Goal: Information Seeking & Learning: Learn about a topic

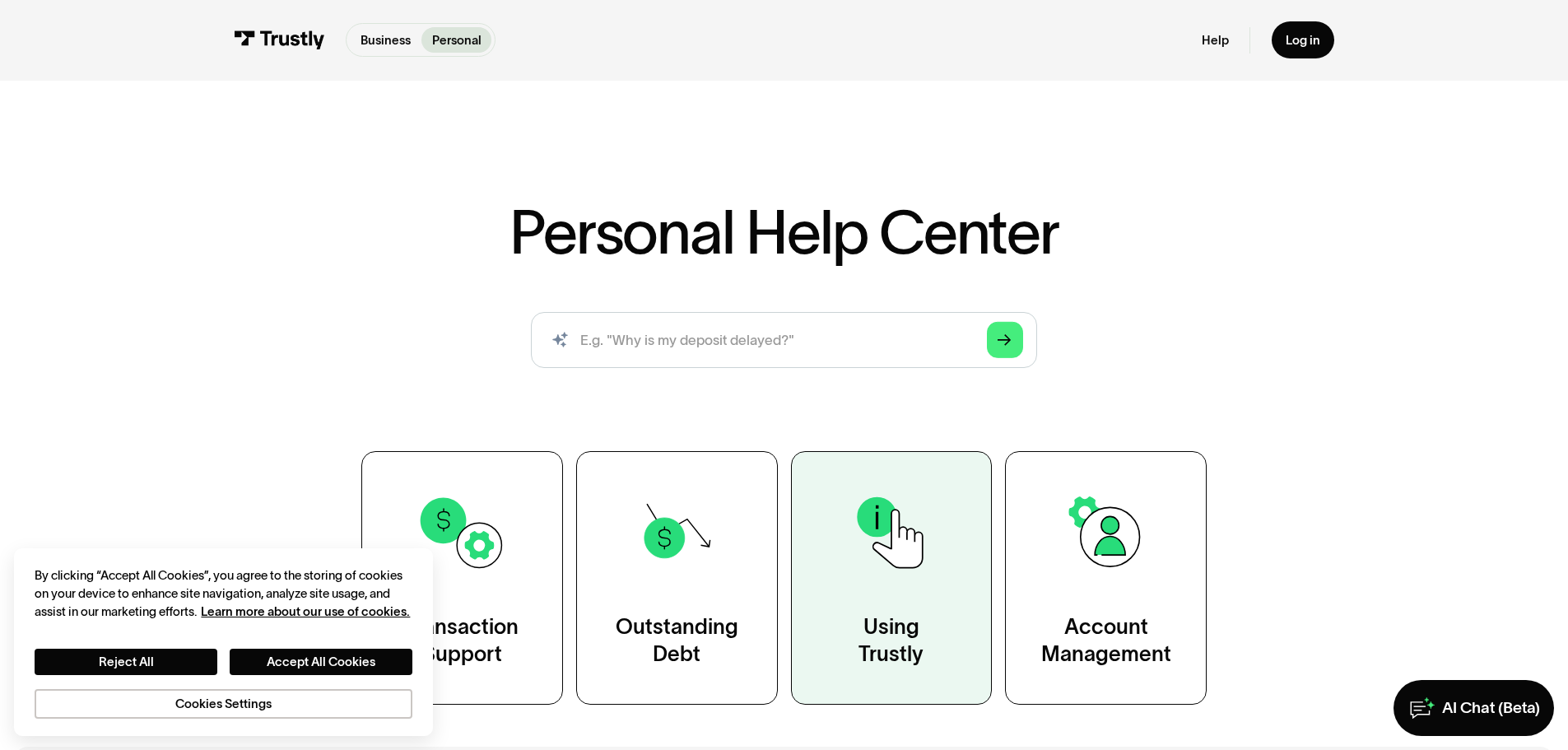
click at [884, 611] on link "Using Trustly" at bounding box center [892, 577] width 202 height 253
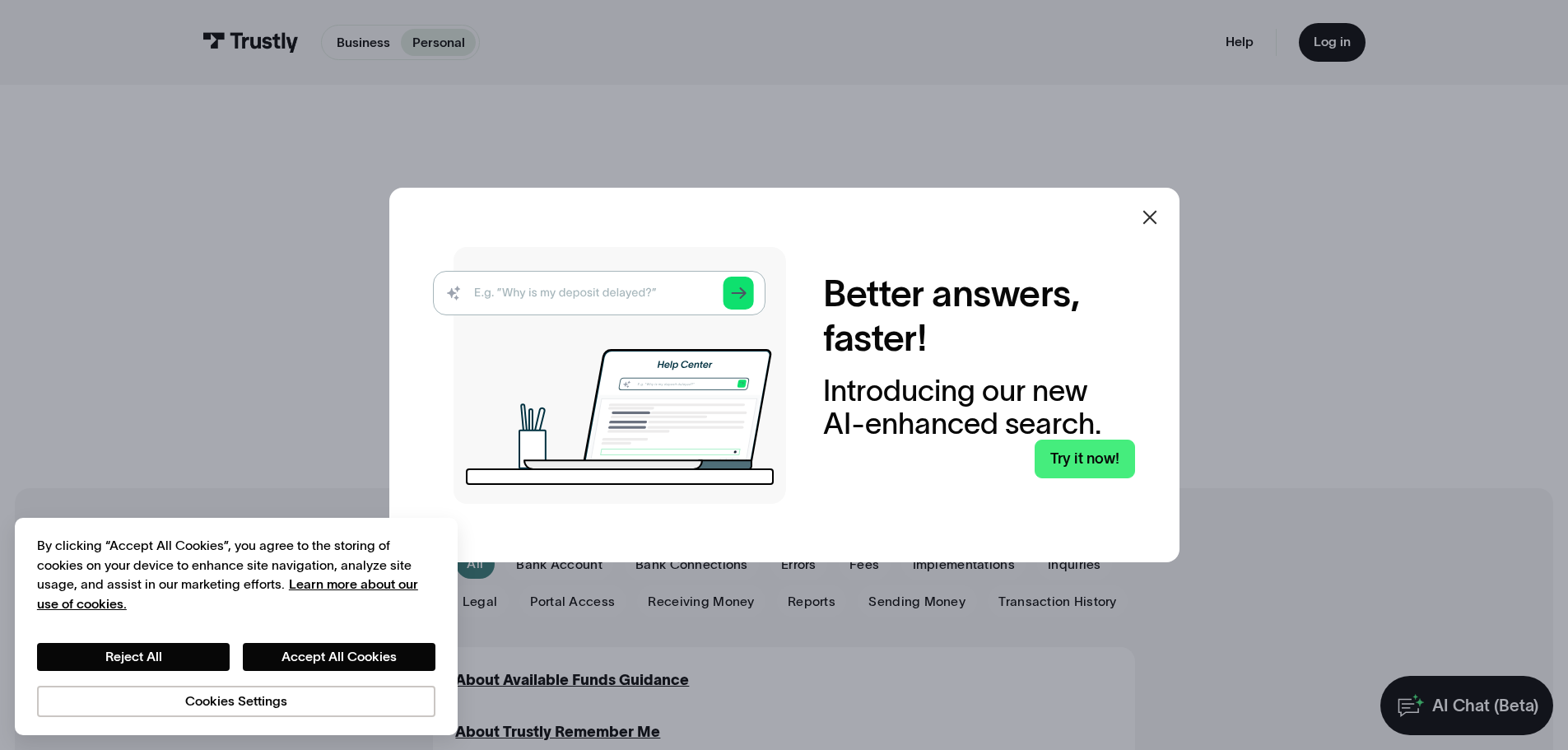
click at [1160, 215] on icon at bounding box center [1150, 217] width 20 height 20
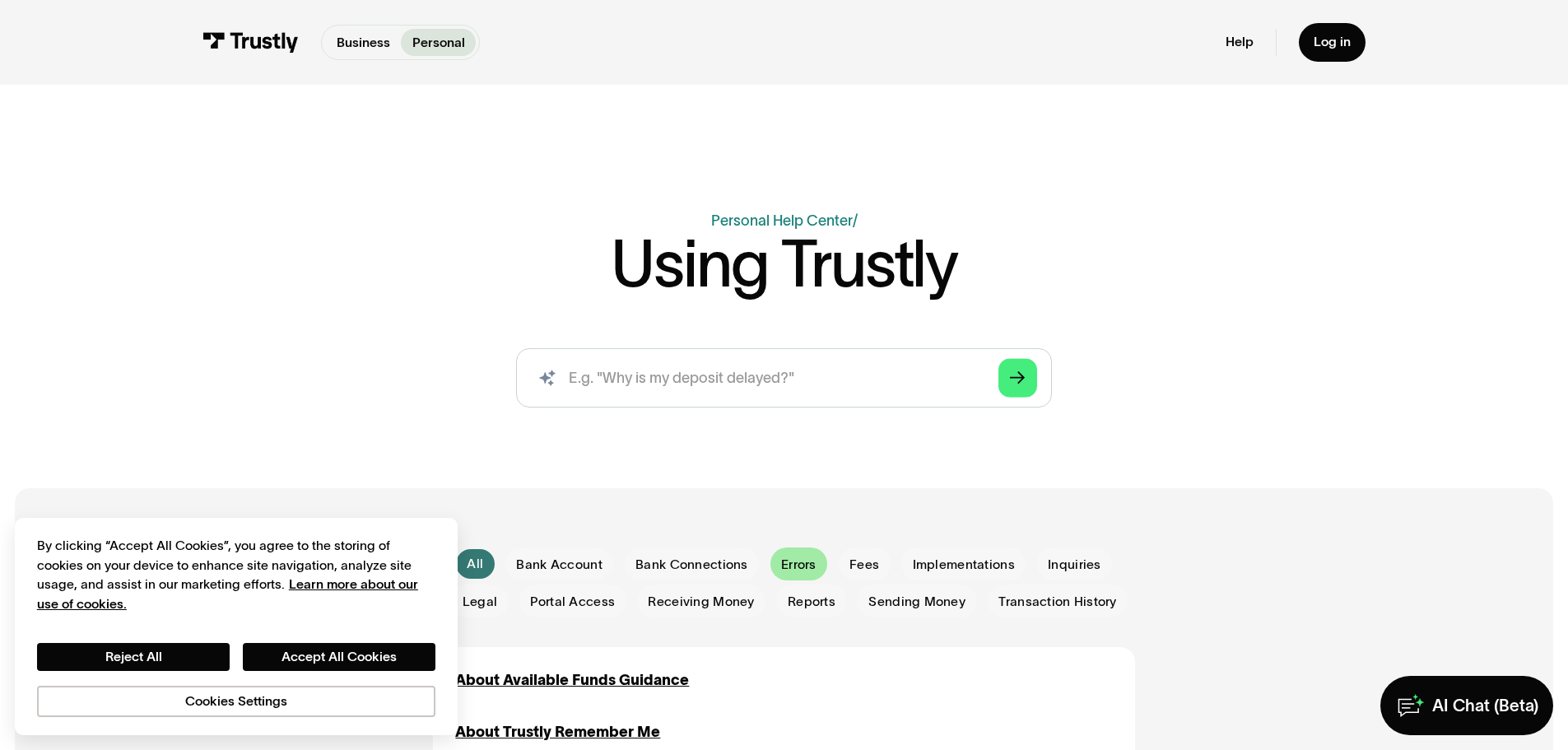
click at [788, 569] on span "Errors" at bounding box center [798, 565] width 35 height 18
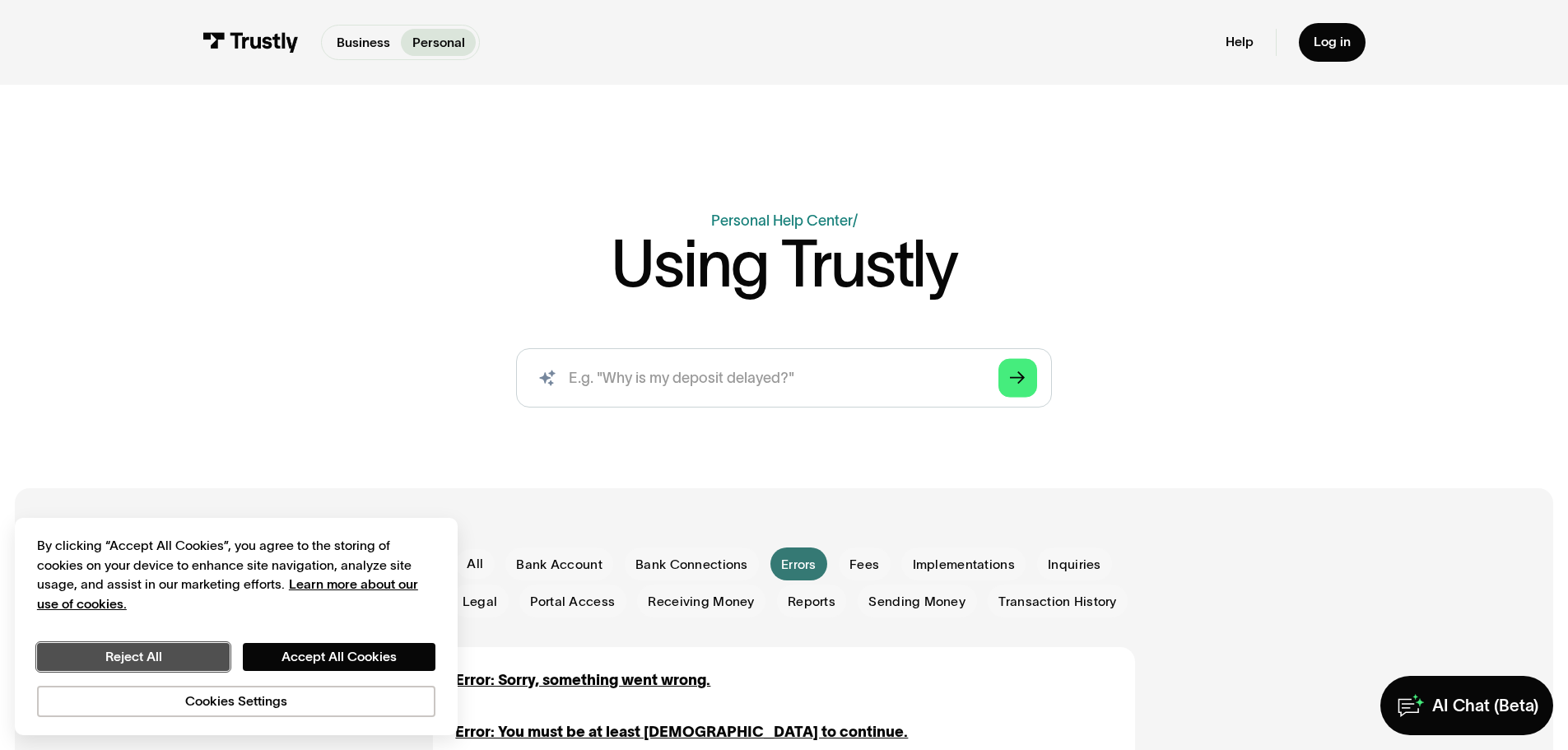
click at [183, 665] on button "Reject All" at bounding box center [134, 656] width 193 height 28
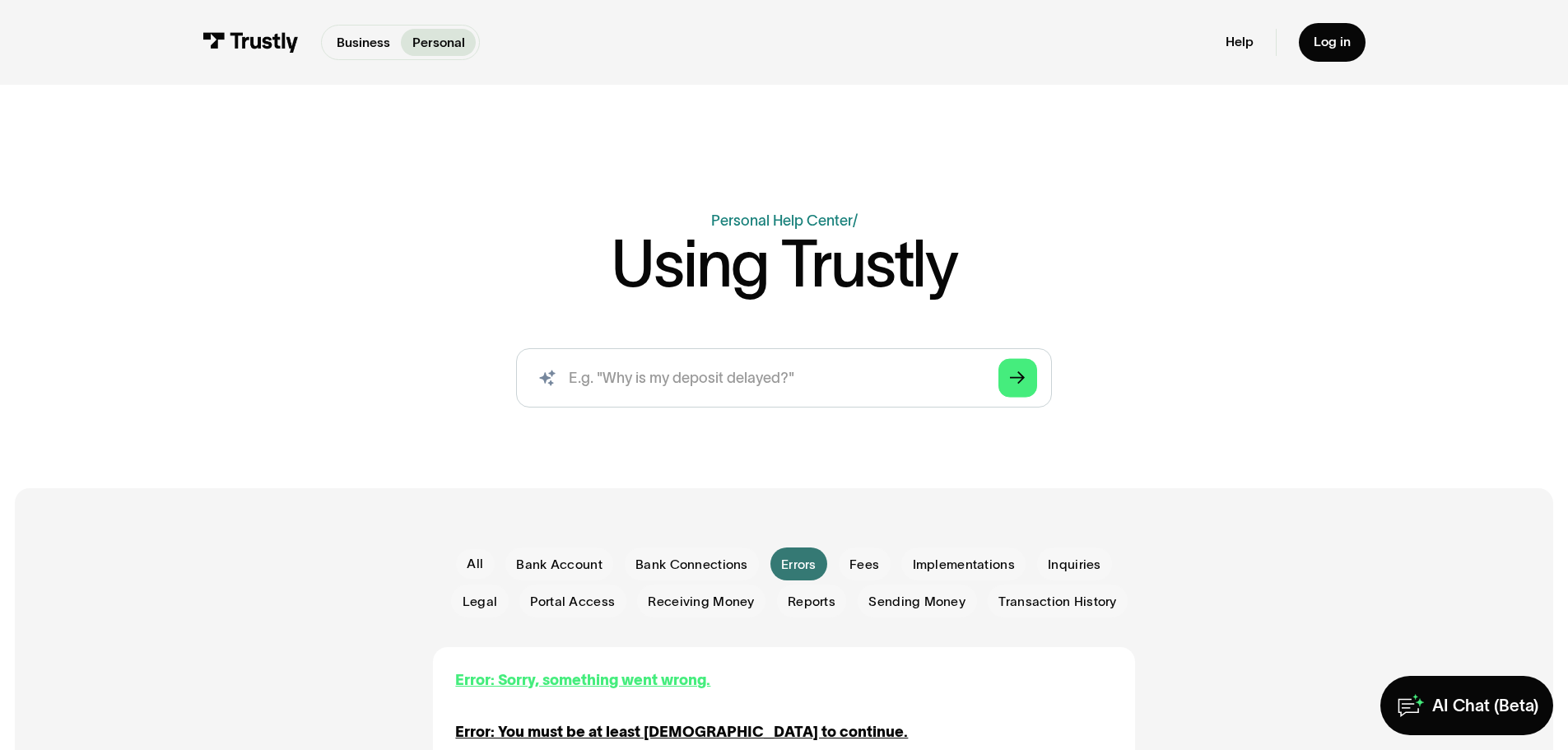
click at [691, 674] on div "Error: Sorry, something went wrong." at bounding box center [583, 680] width 255 height 22
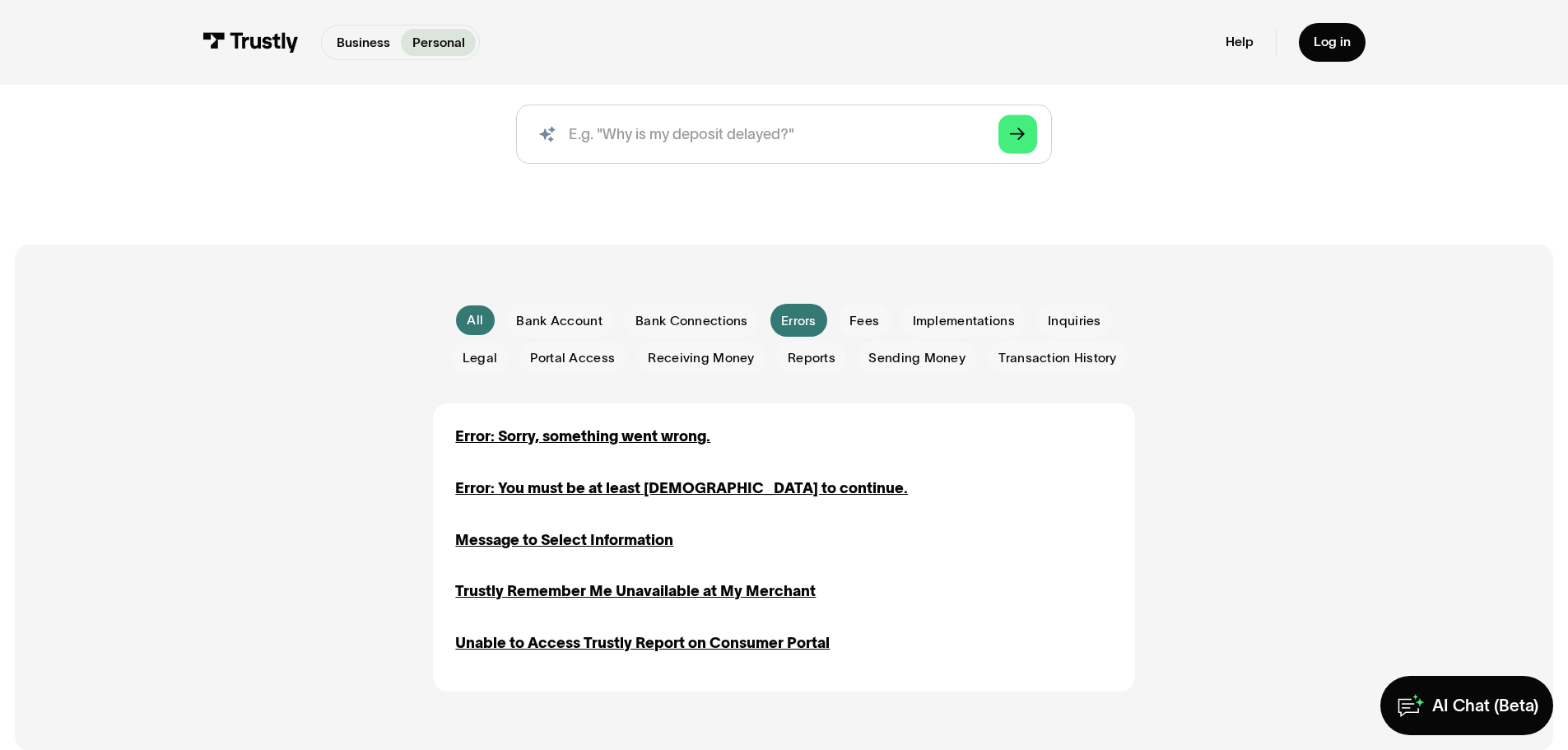
scroll to position [269, 0]
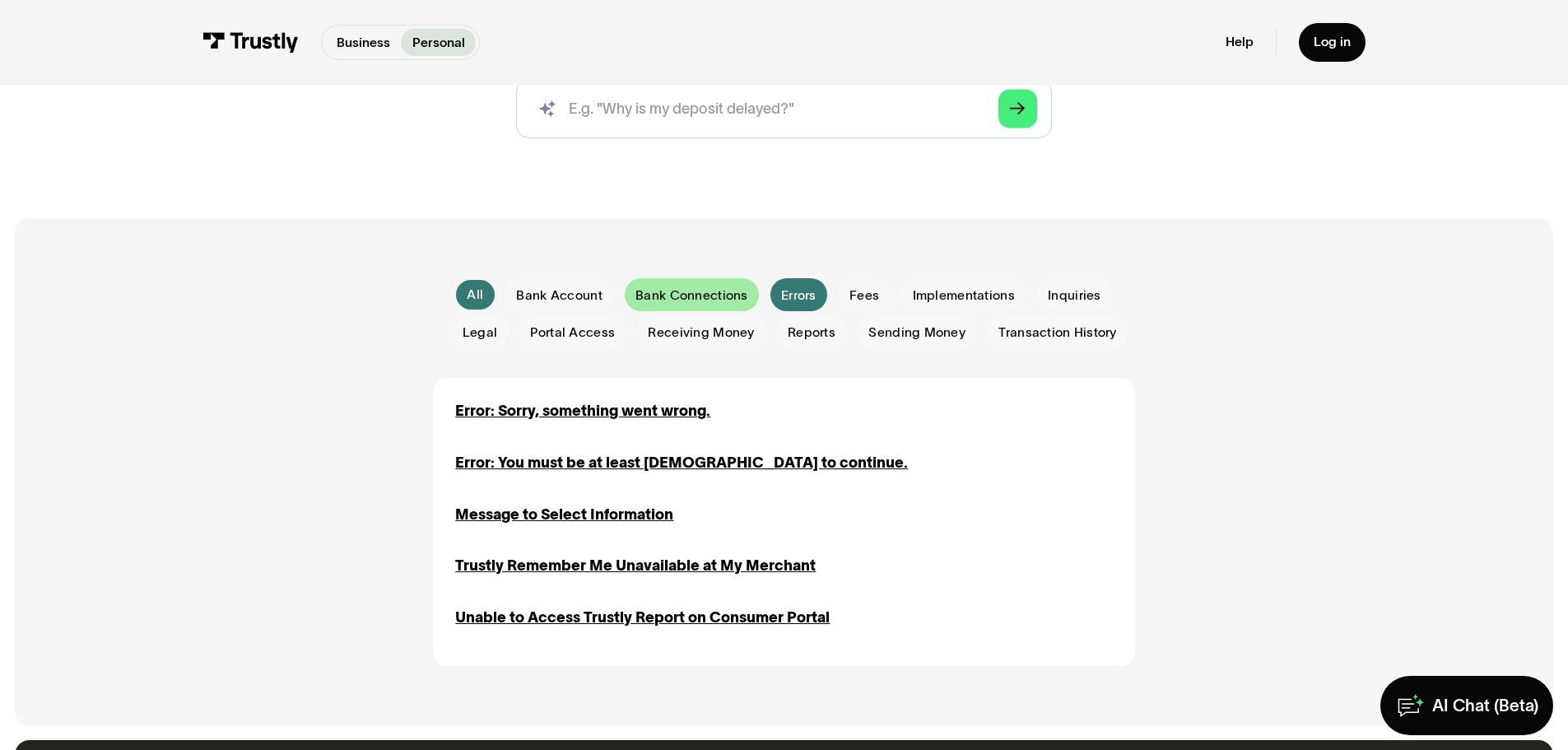
click at [694, 301] on span "Bank Connections" at bounding box center [691, 295] width 112 height 18
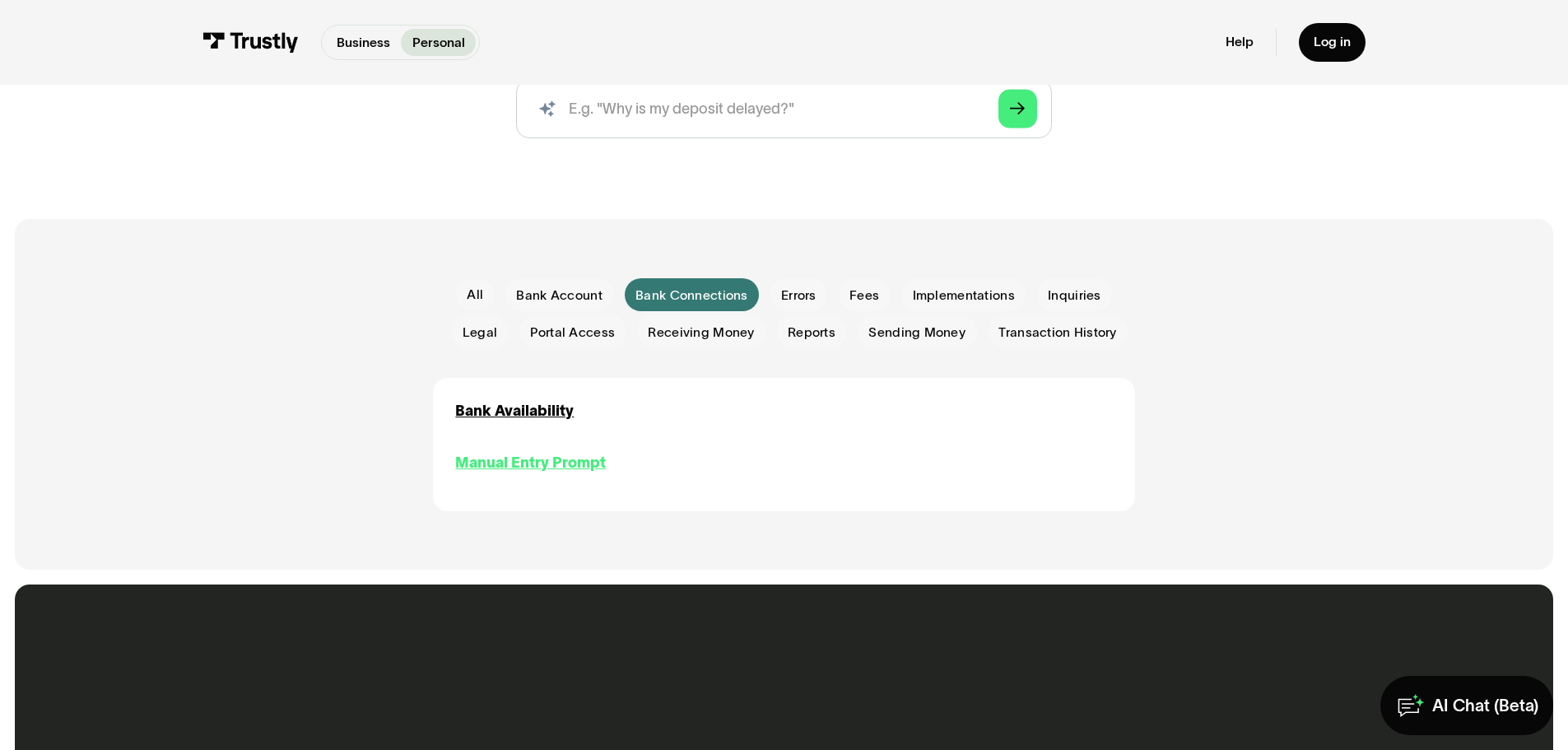
click at [556, 473] on div "Manual Entry Prompt" at bounding box center [531, 463] width 151 height 22
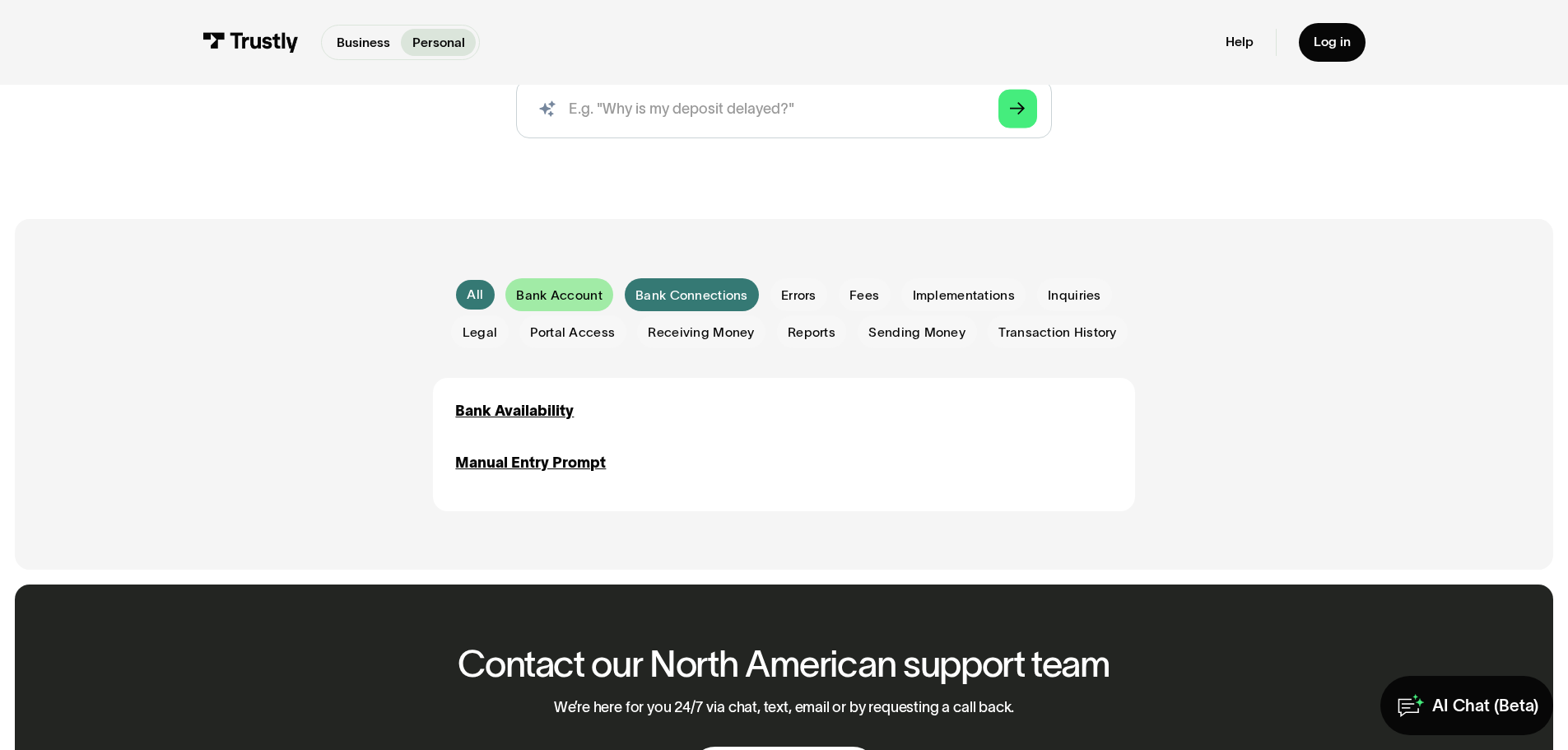
click at [544, 308] on div "Email Form" at bounding box center [559, 295] width 108 height 33
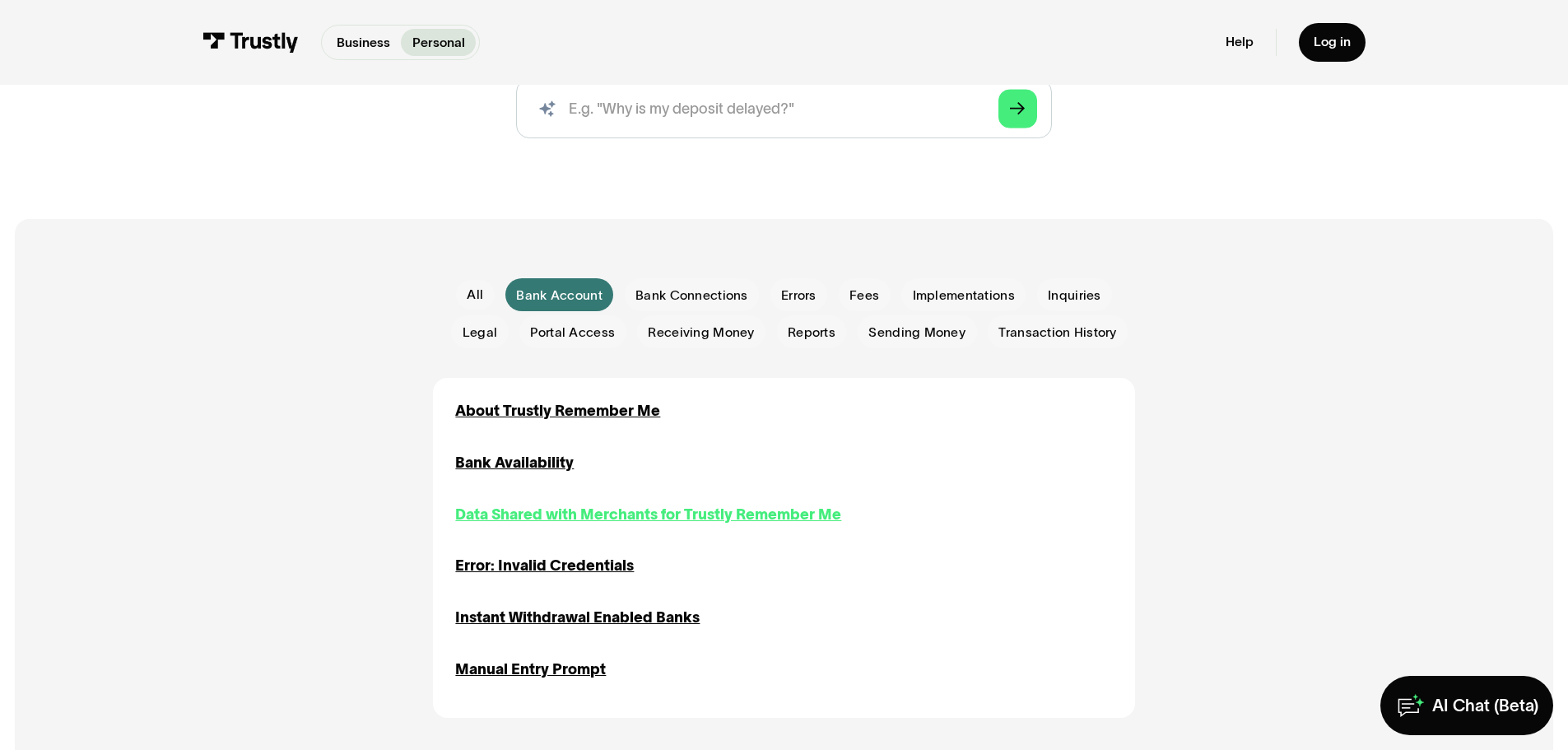
click at [562, 521] on div "Data Shared with Merchants for Trustly Remember Me" at bounding box center [648, 515] width 386 height 22
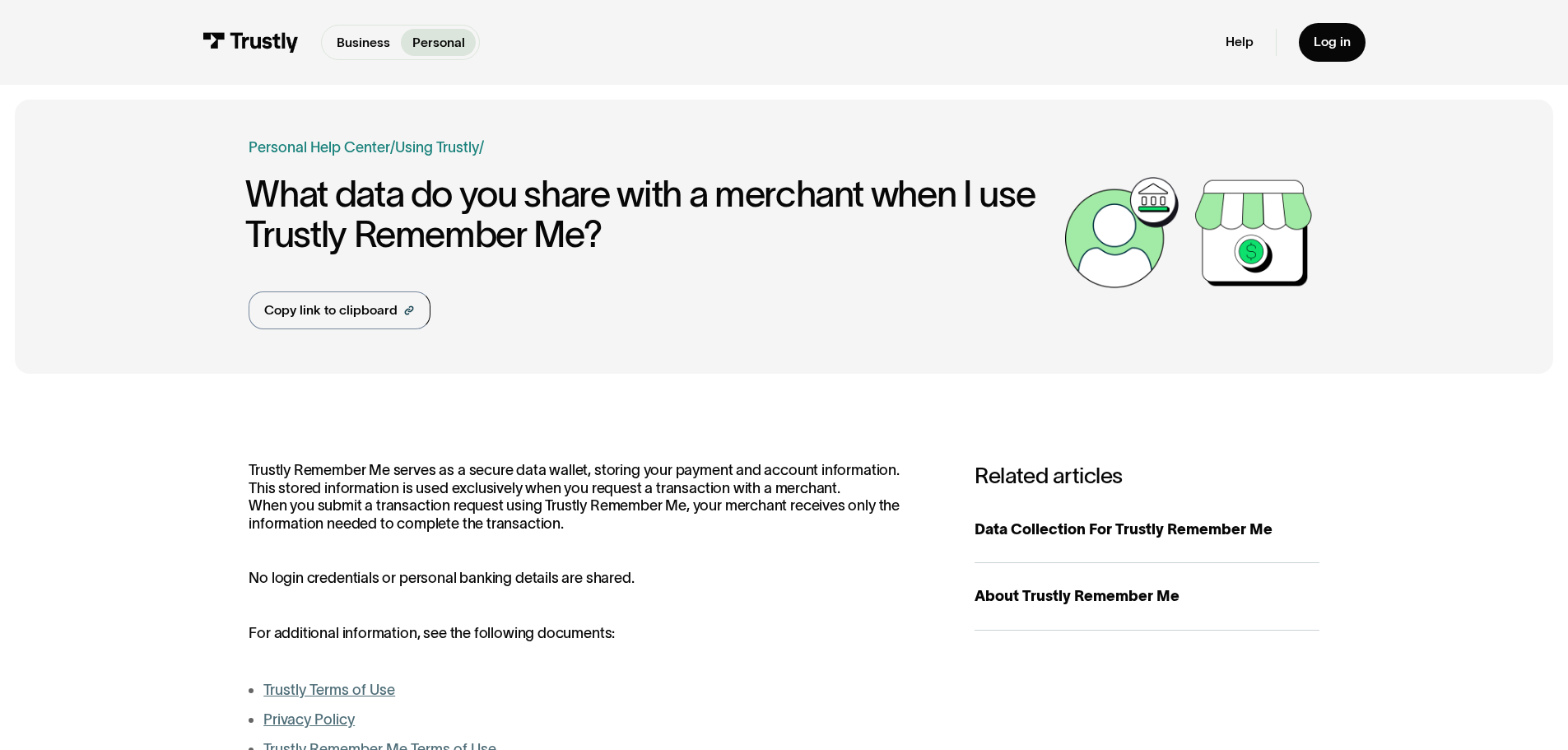
click at [1224, 45] on div "Business Personal Business Personal Help Log in Business Personal Help Log in" at bounding box center [784, 42] width 1163 height 85
click at [1232, 45] on link "Help" at bounding box center [1239, 42] width 28 height 16
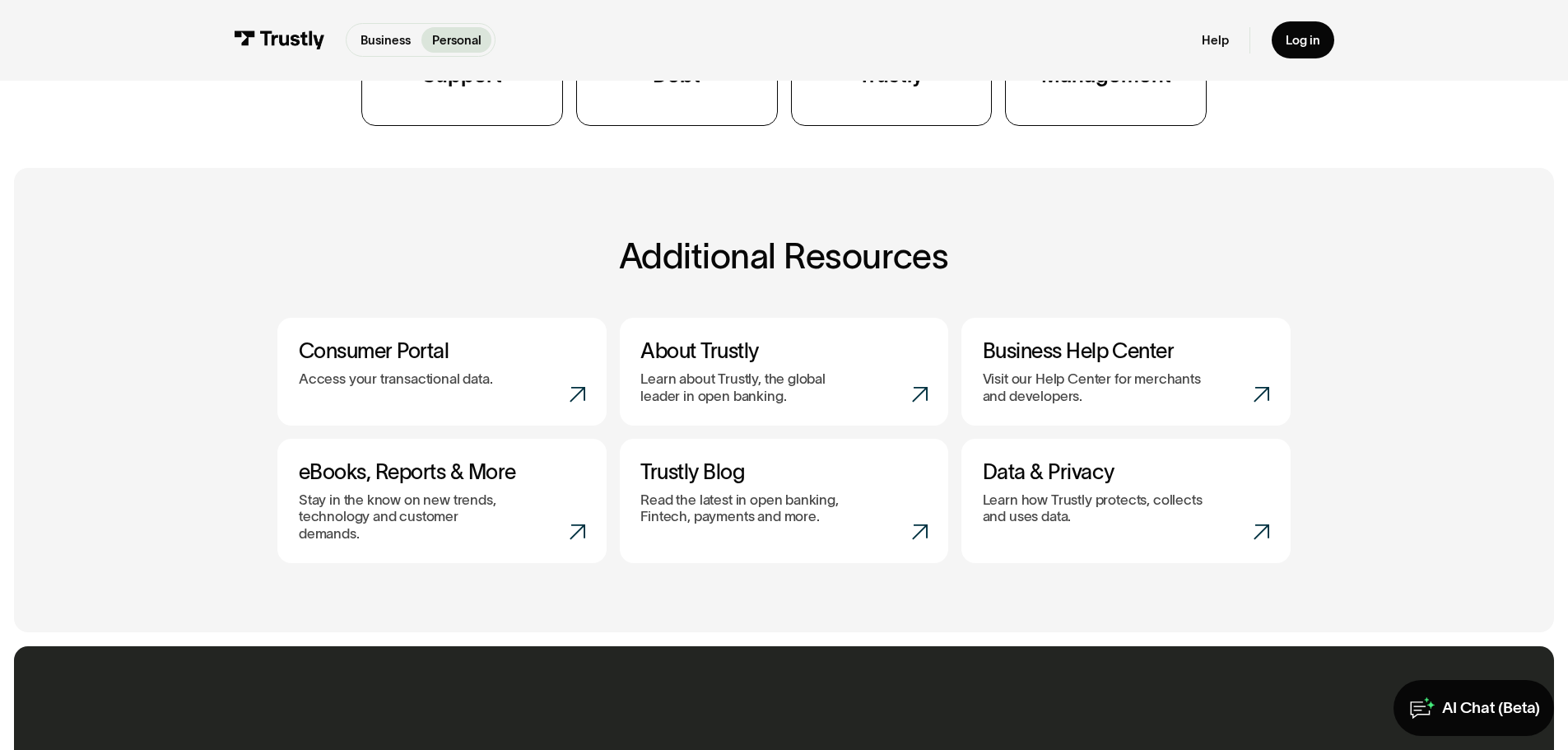
scroll to position [585, 0]
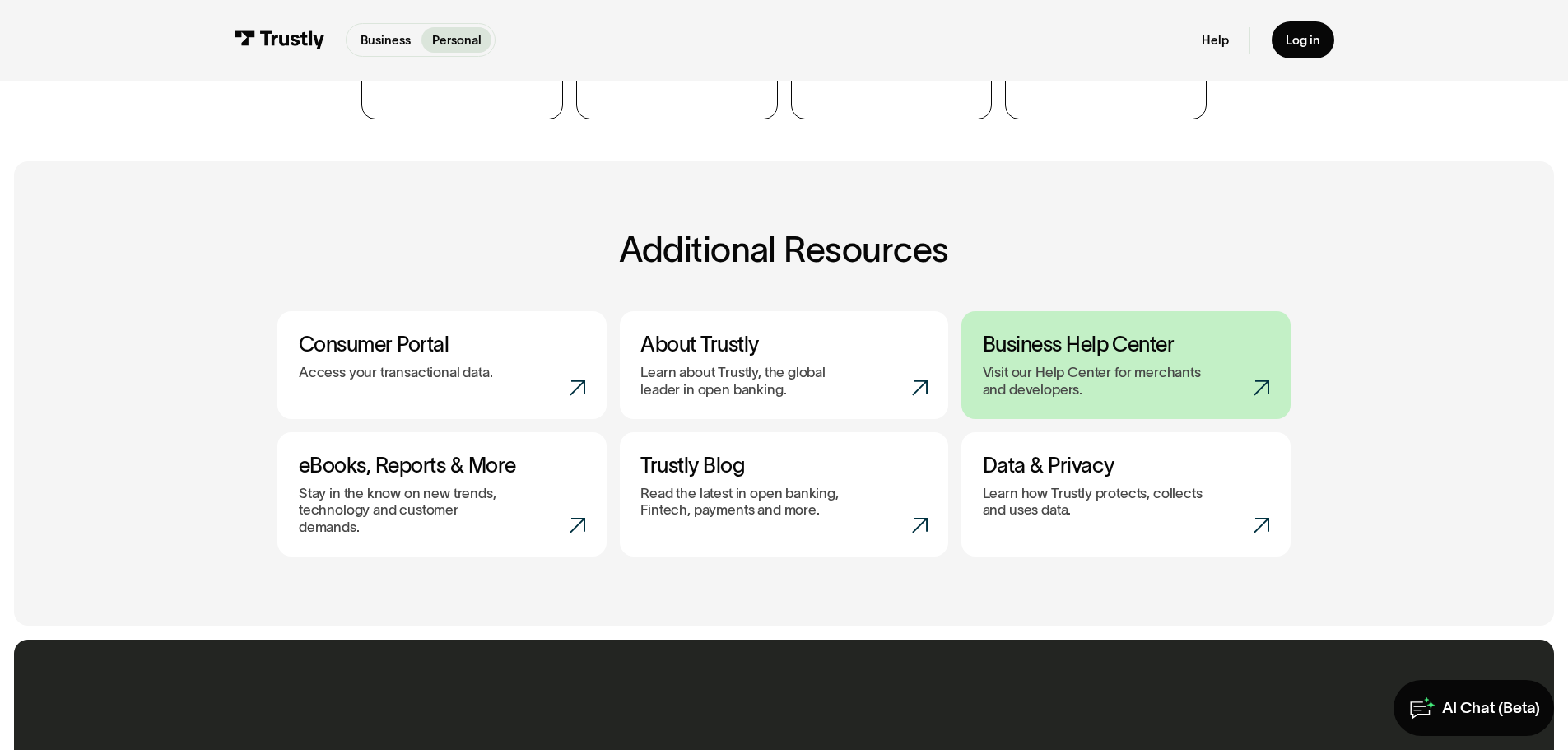
click at [1144, 378] on p "Visit our Help Center for merchants and developers." at bounding box center [1094, 380] width 222 height 34
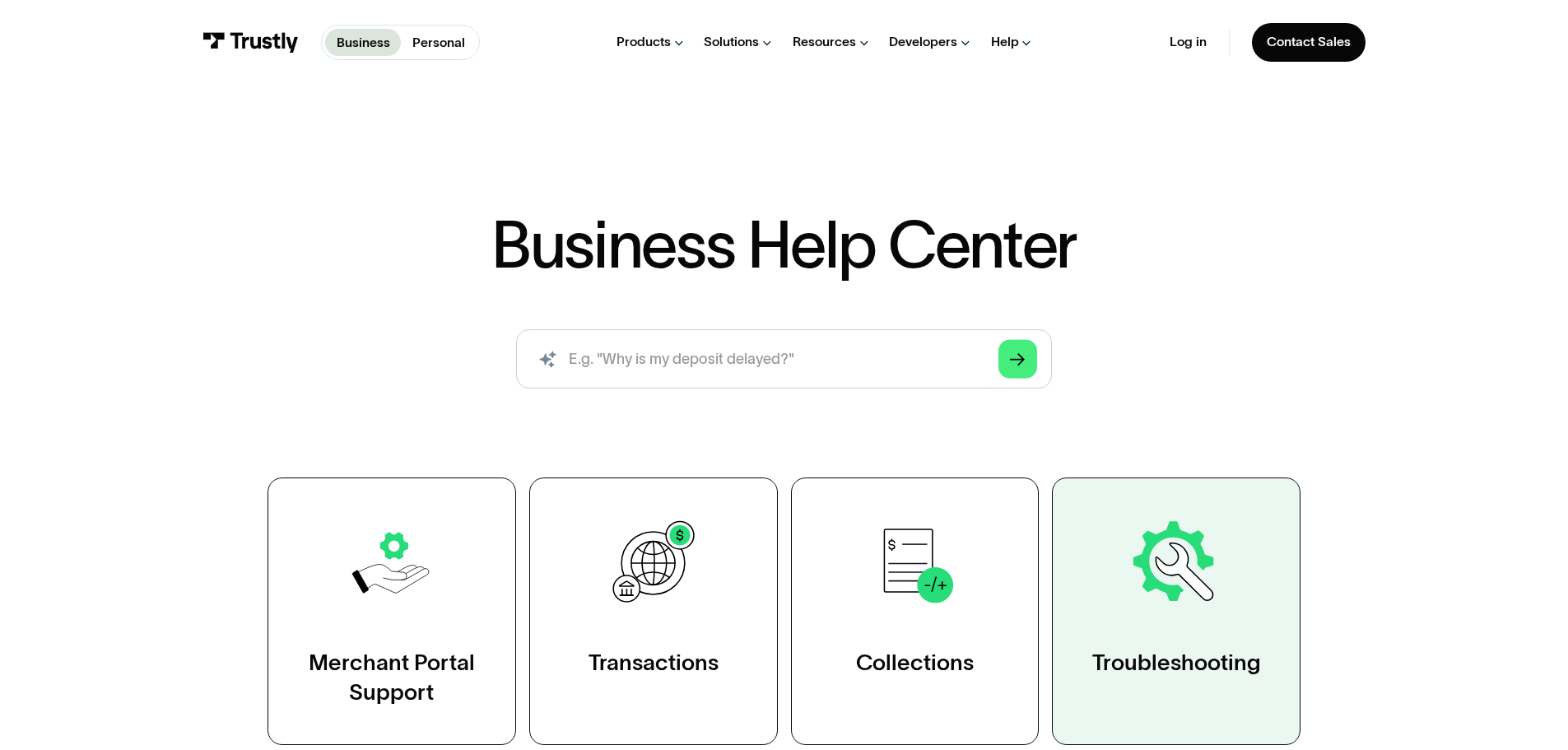
click at [1112, 511] on link "Troubleshooting" at bounding box center [1175, 611] width 248 height 267
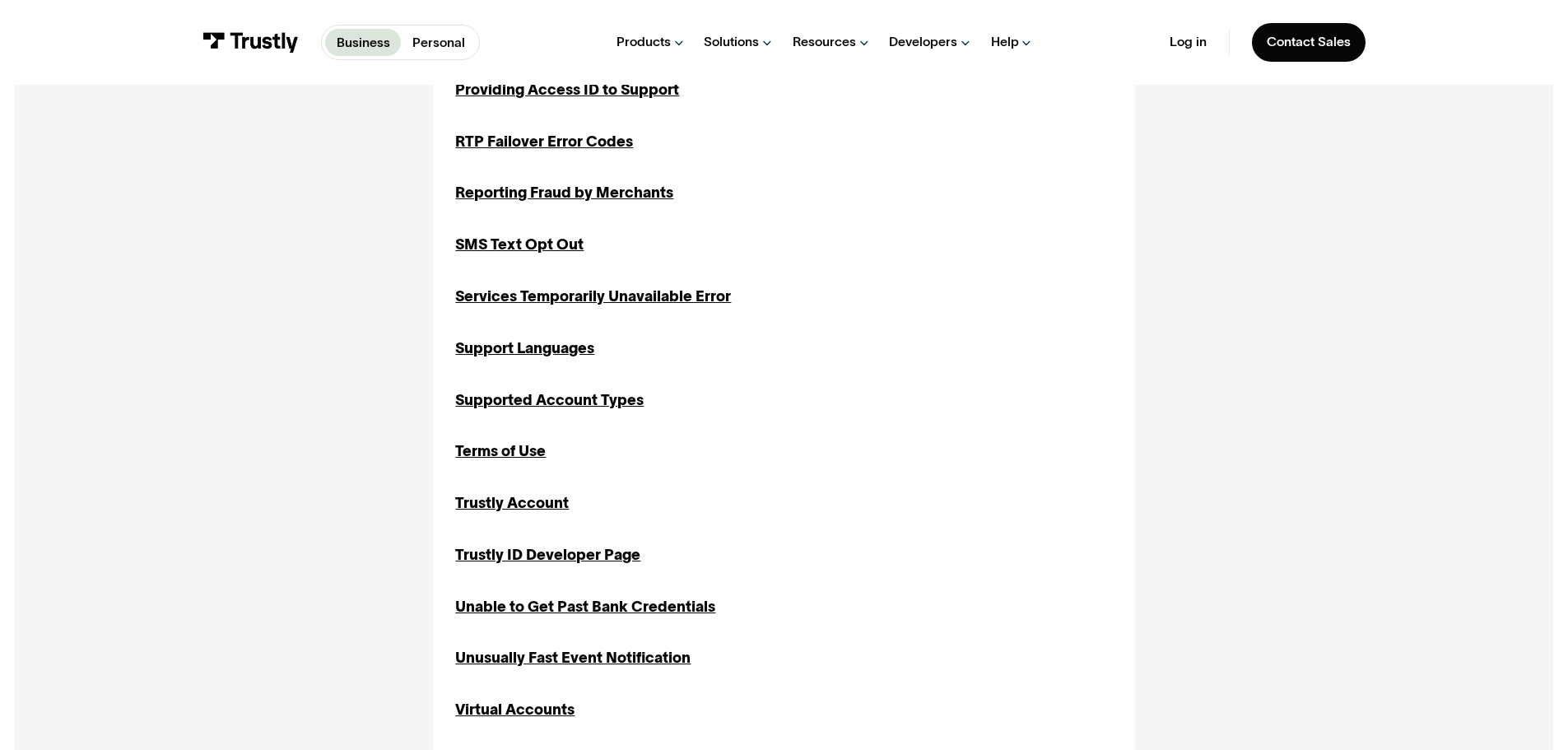
scroll to position [1580, 0]
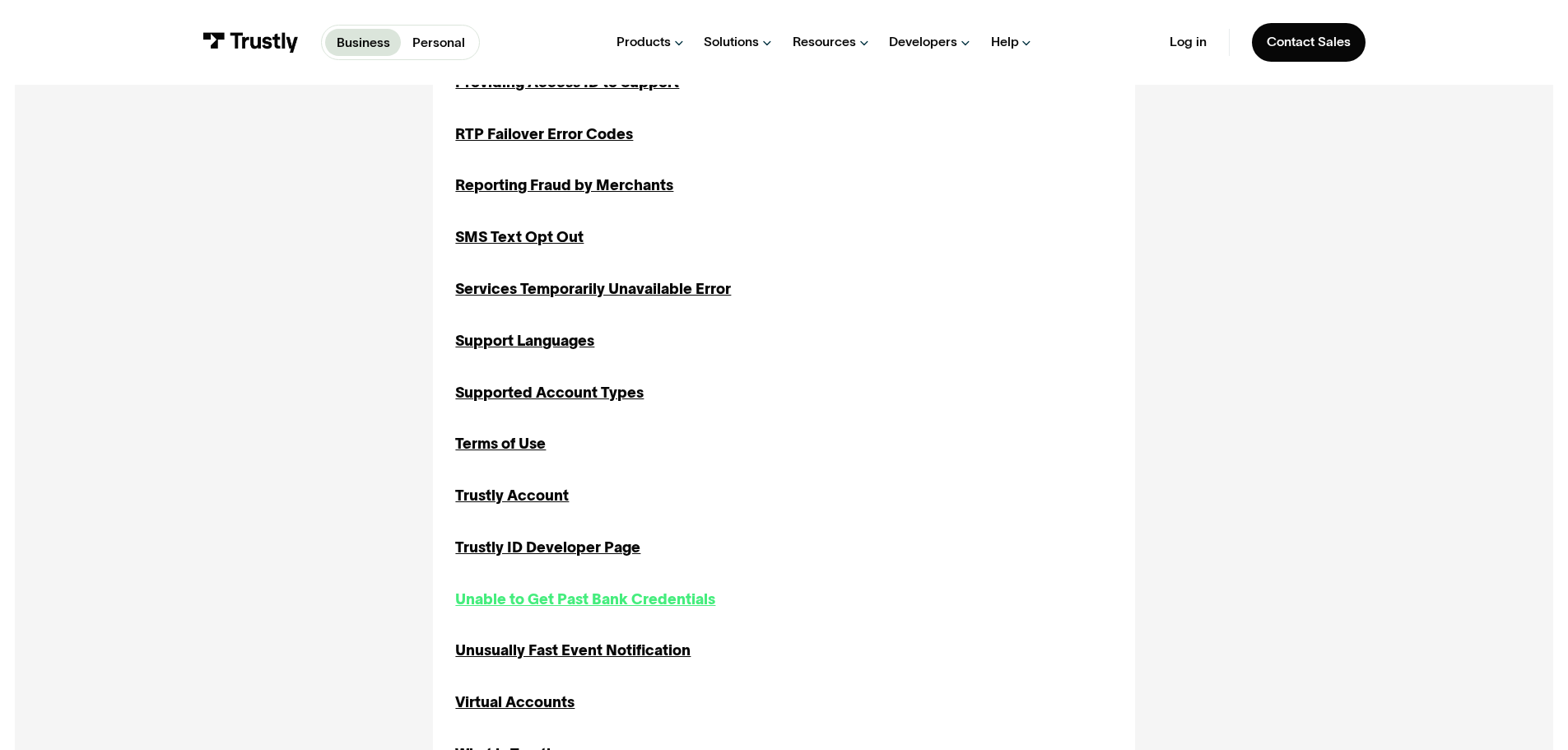
click at [624, 596] on div "Unable to Get Past Bank Credentials" at bounding box center [585, 599] width 260 height 22
